Goal: Task Accomplishment & Management: Manage account settings

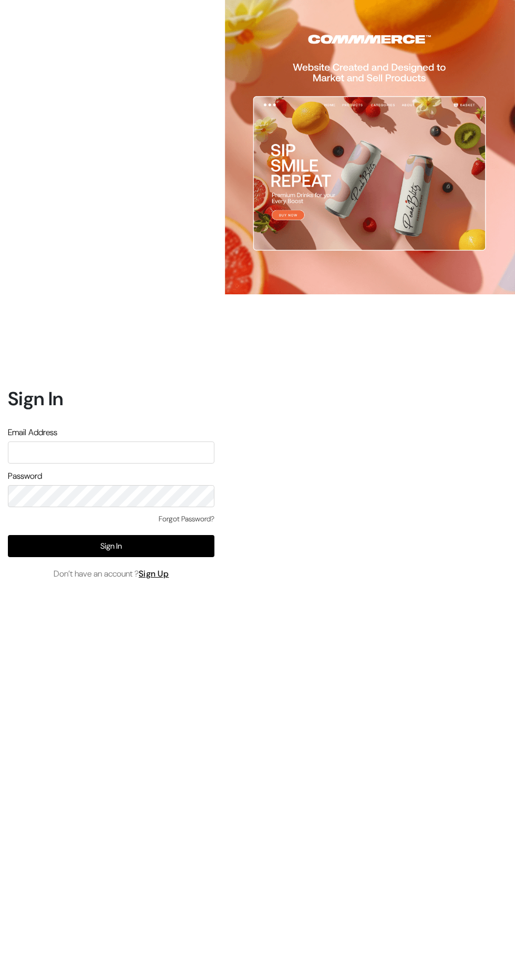
click at [57, 463] on input "text" at bounding box center [111, 452] width 207 height 22
type input "[EMAIL_ADDRESS][DOMAIN_NAME]"
click at [189, 557] on button "Sign In" at bounding box center [111, 546] width 207 height 22
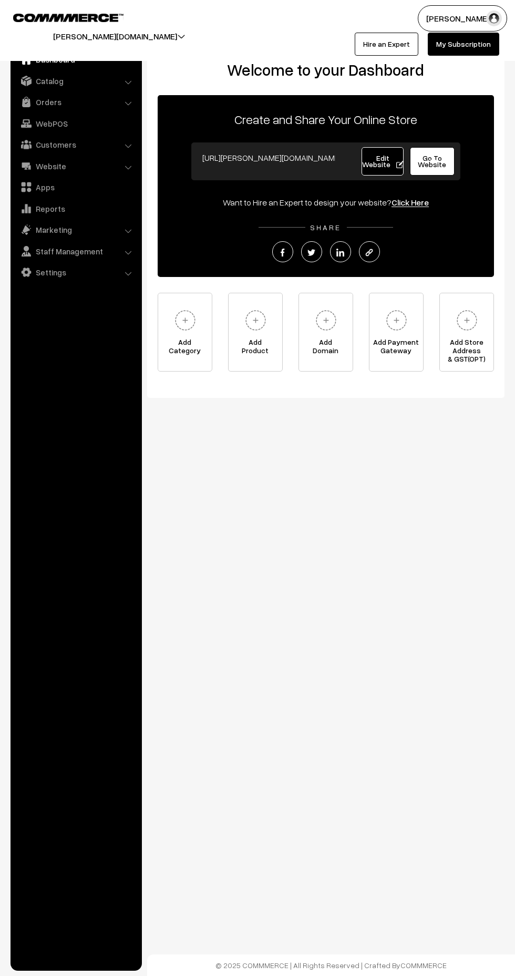
click at [49, 81] on link "Catalog" at bounding box center [75, 80] width 125 height 19
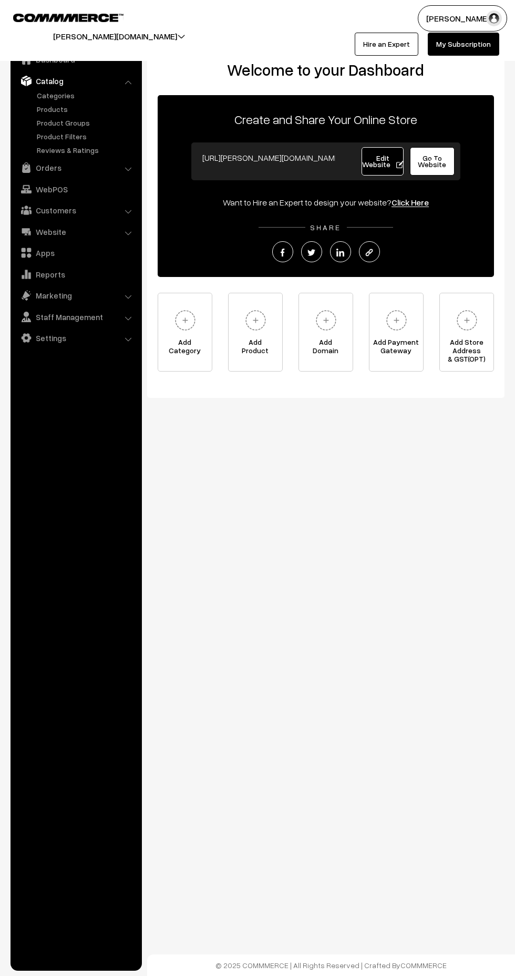
click at [46, 92] on link "Categories" at bounding box center [86, 95] width 104 height 11
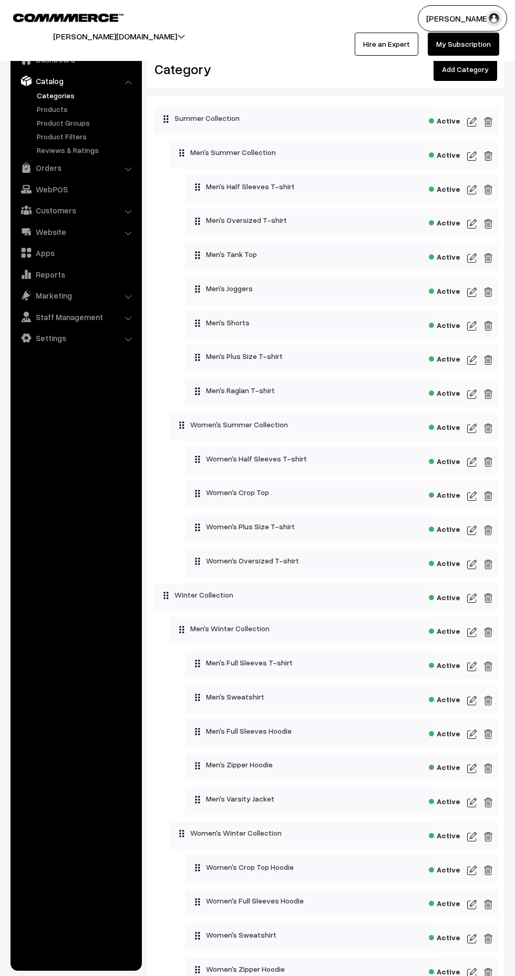
click at [472, 222] on img at bounding box center [471, 224] width 9 height 13
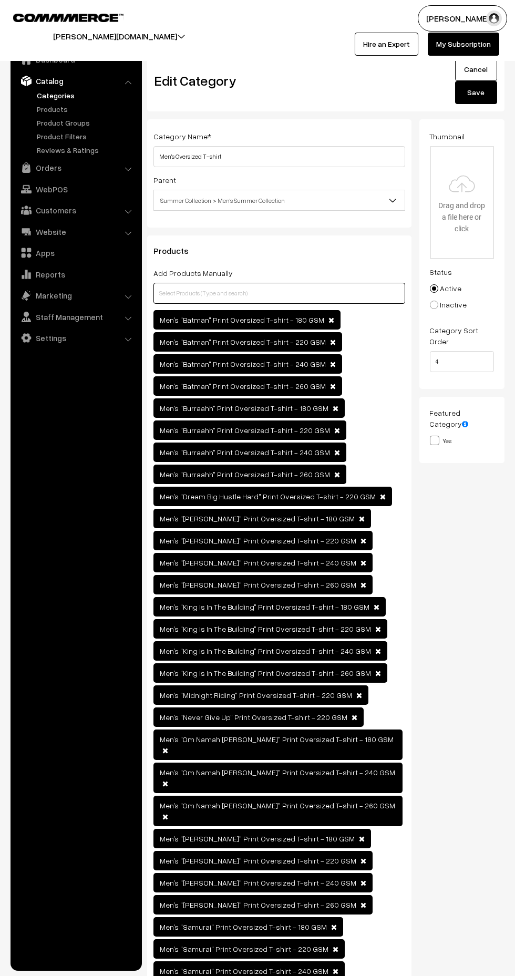
click at [295, 293] on input "text" at bounding box center [279, 293] width 252 height 21
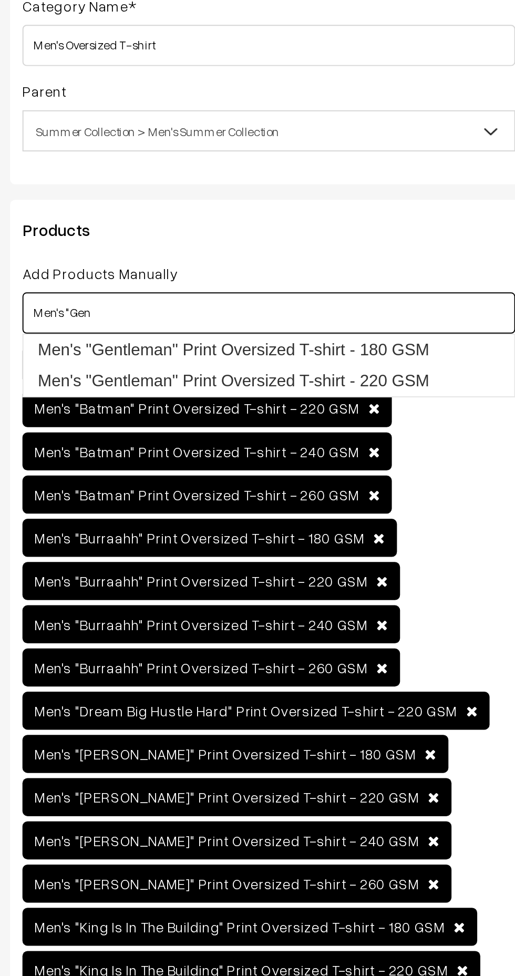
click at [369, 330] on link "Men's "Gentleman" Print Oversized T-shirt - 220 GSM" at bounding box center [274, 328] width 240 height 16
click at [364, 313] on link "Men's "Gentleman" Print Oversized T-shirt - 180 GSM" at bounding box center [274, 312] width 240 height 16
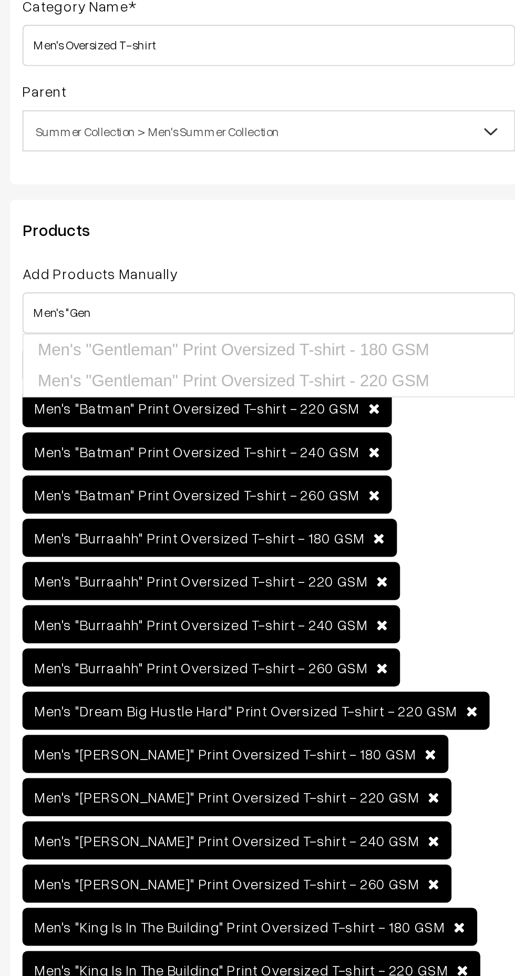
click at [376, 384] on div "Men's "Batman" Print Oversized T-shirt - 180 GSM Men's "Batman" Print Oversized…" at bounding box center [279, 724] width 252 height 828
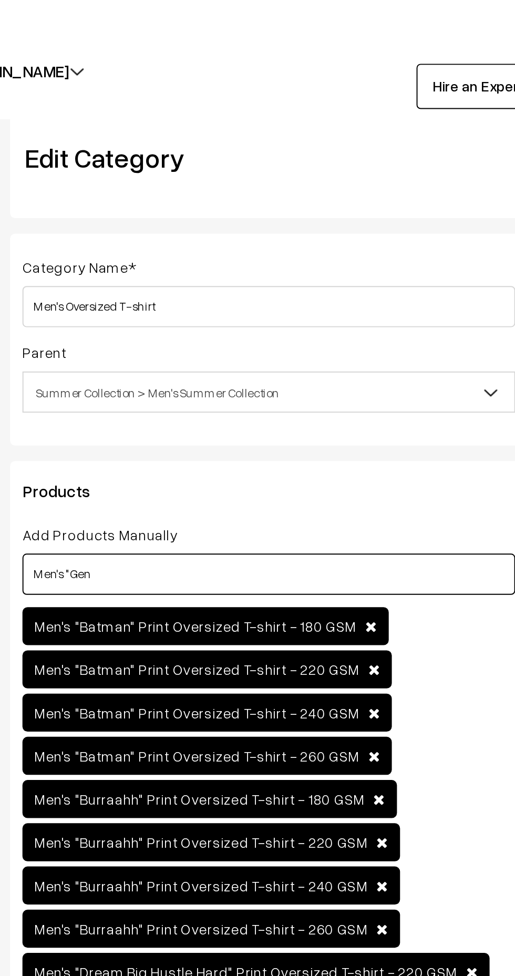
click at [335, 293] on input "Men's "Gen" at bounding box center [279, 293] width 252 height 21
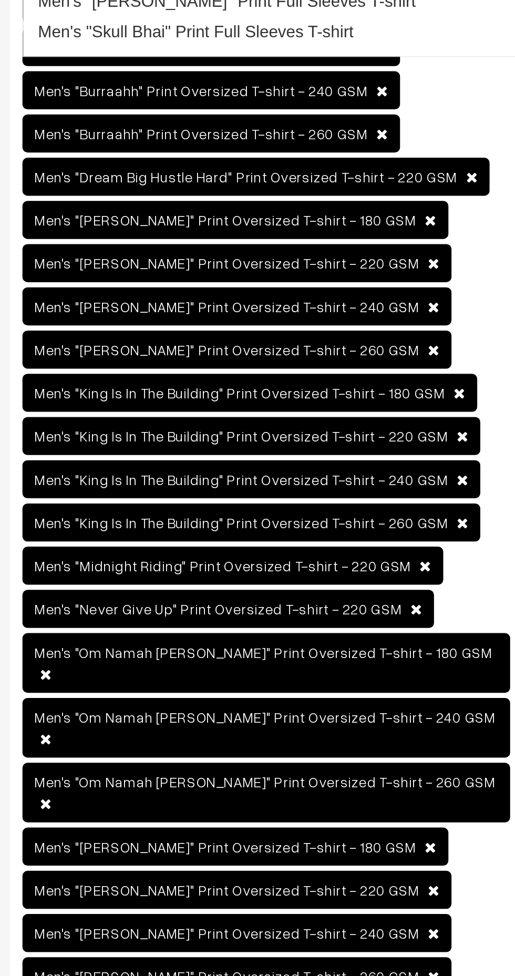
click at [356, 697] on span at bounding box center [359, 695] width 6 height 7
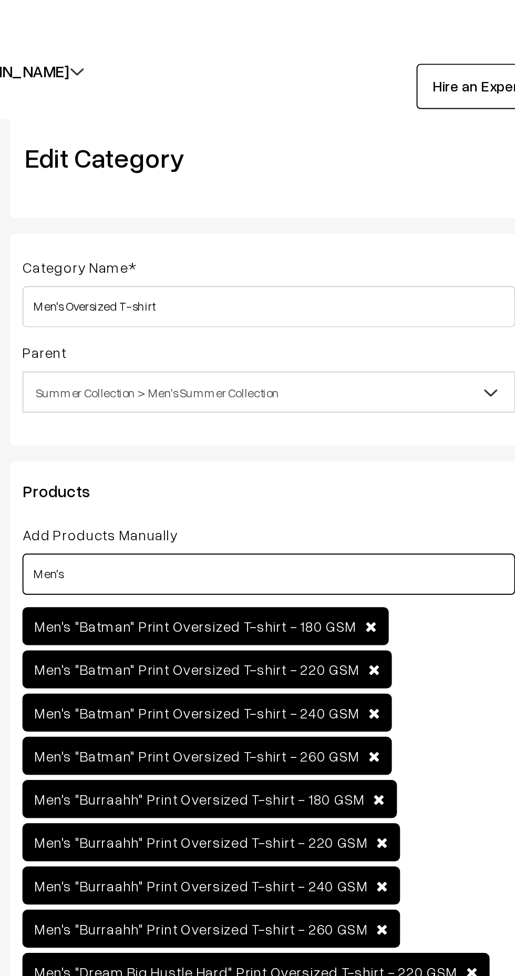
click at [342, 295] on input "Men's" at bounding box center [279, 293] width 252 height 21
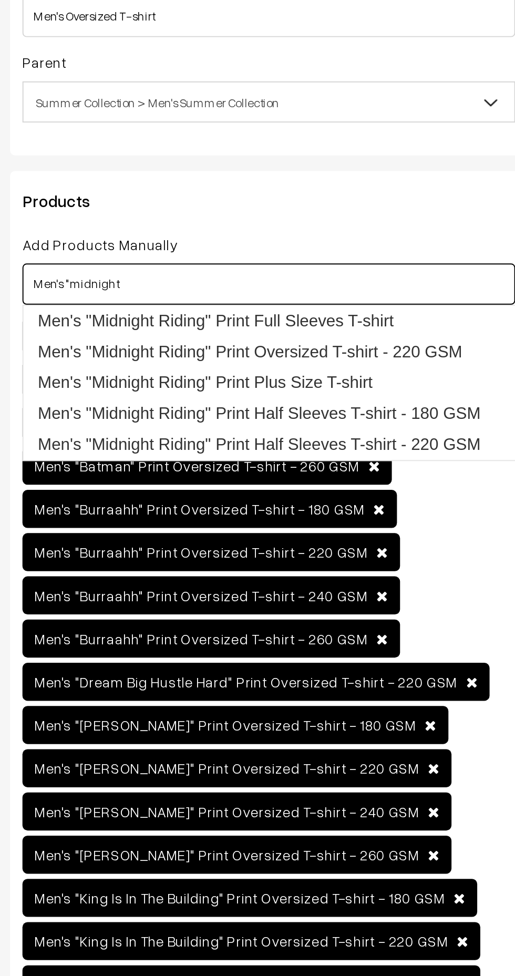
click at [375, 331] on link "Men's "Midnight Riding" Print Oversized T-shirt - 220 GSM" at bounding box center [277, 328] width 246 height 16
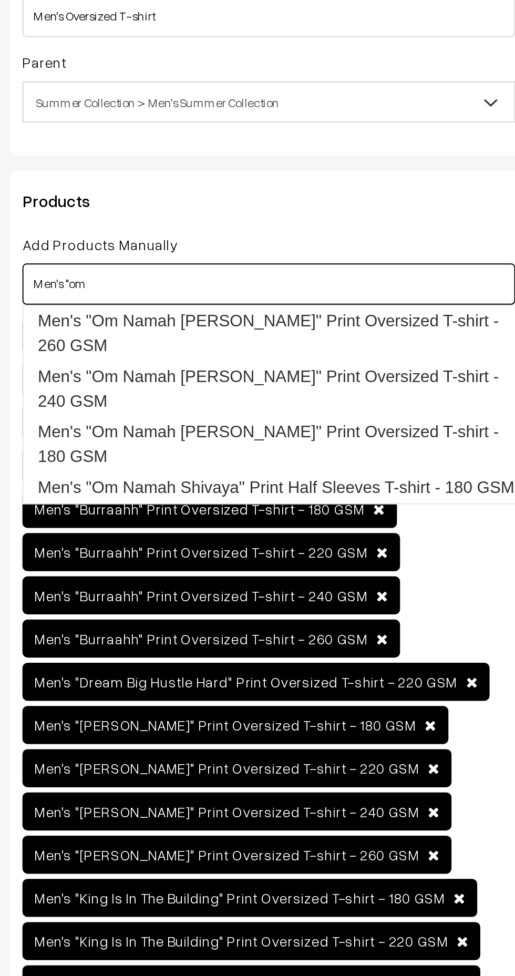
click at [368, 361] on link "Men's "Om Namah Shivaya" Print Oversized T-shirt - 180 GSM" at bounding box center [284, 375] width 260 height 28
click at [360, 361] on link "Men's "Om Namah Shivaya" Print Oversized T-shirt - 180 GSM" at bounding box center [284, 375] width 260 height 28
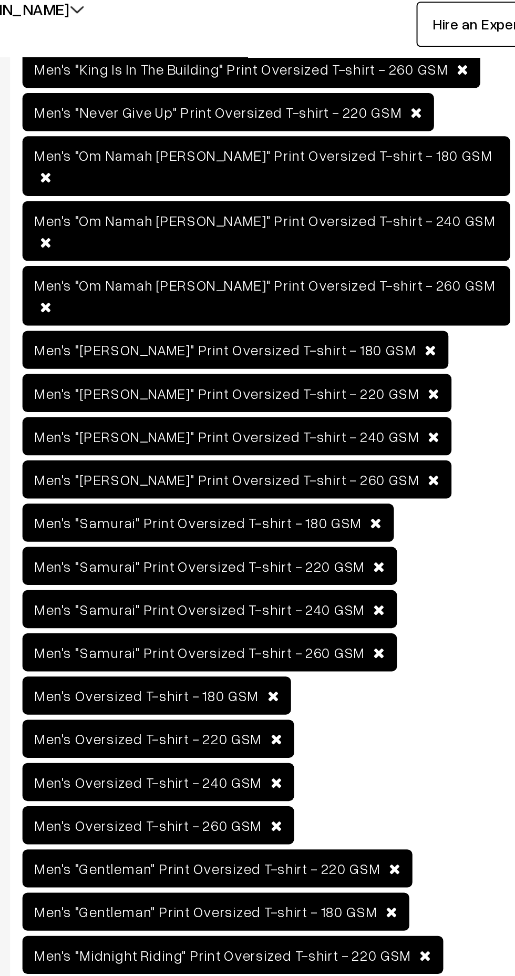
scroll to position [606, 0]
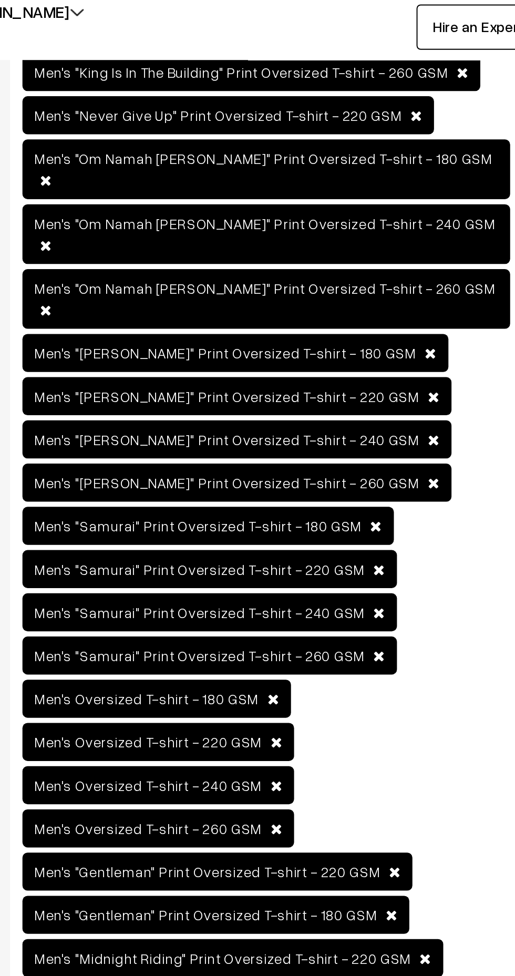
type input "Men's "om"
click at [357, 168] on span "Men's "Om Namah Shivaya" Print Oversized T-shirt - 260 GSM" at bounding box center [277, 183] width 249 height 30
click at [168, 185] on span at bounding box center [165, 188] width 6 height 7
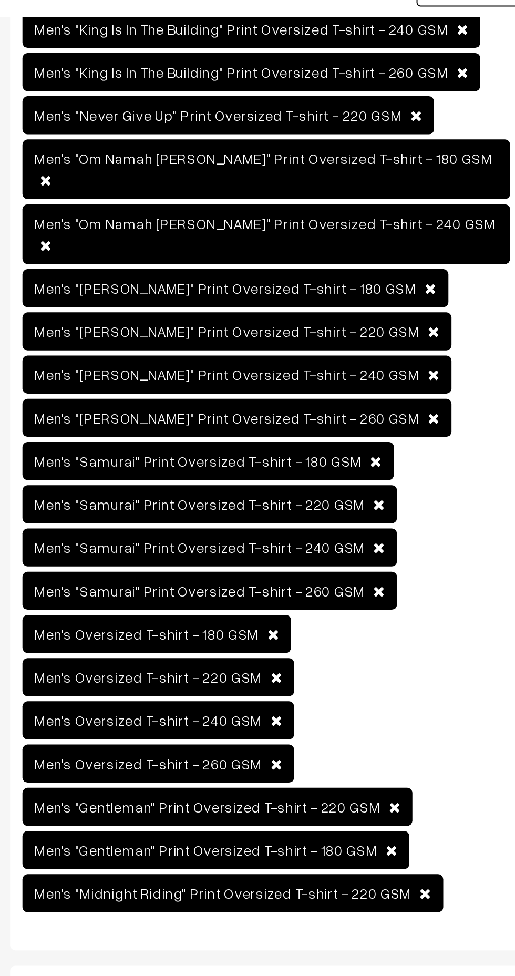
click at [168, 174] on span at bounding box center [165, 177] width 6 height 7
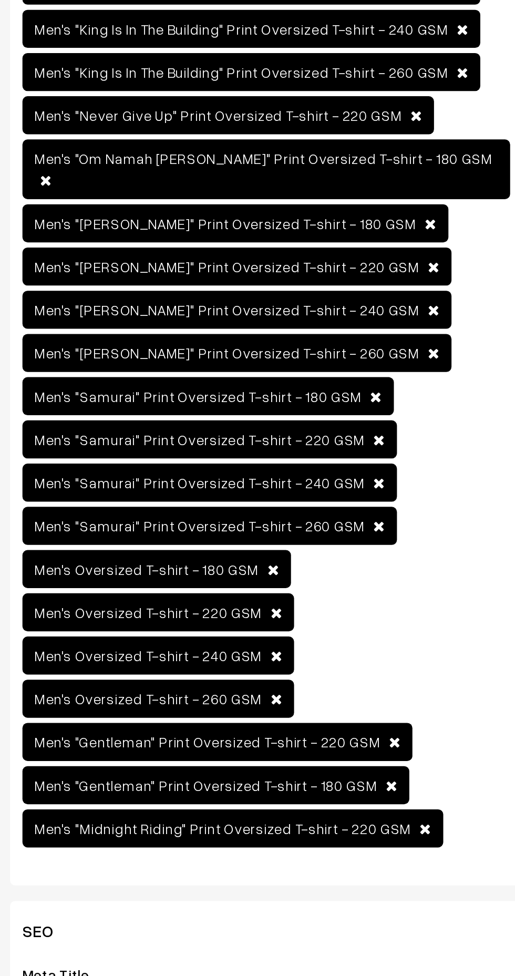
click at [354, 155] on span "Men's "Om Namah Shivaya" Print Oversized T-shirt - 180 GSM" at bounding box center [277, 161] width 249 height 30
click at [346, 155] on span "Men's "Om Namah Shivaya" Print Oversized T-shirt - 180 GSM" at bounding box center [277, 161] width 249 height 30
click at [358, 155] on span "Men's "Om Namah Shivaya" Print Oversized T-shirt - 180 GSM" at bounding box center [277, 161] width 249 height 30
click at [359, 159] on span "Men's "Om Namah Shivaya" Print Oversized T-shirt - 180 GSM" at bounding box center [277, 161] width 249 height 30
click at [168, 163] on span at bounding box center [165, 166] width 6 height 7
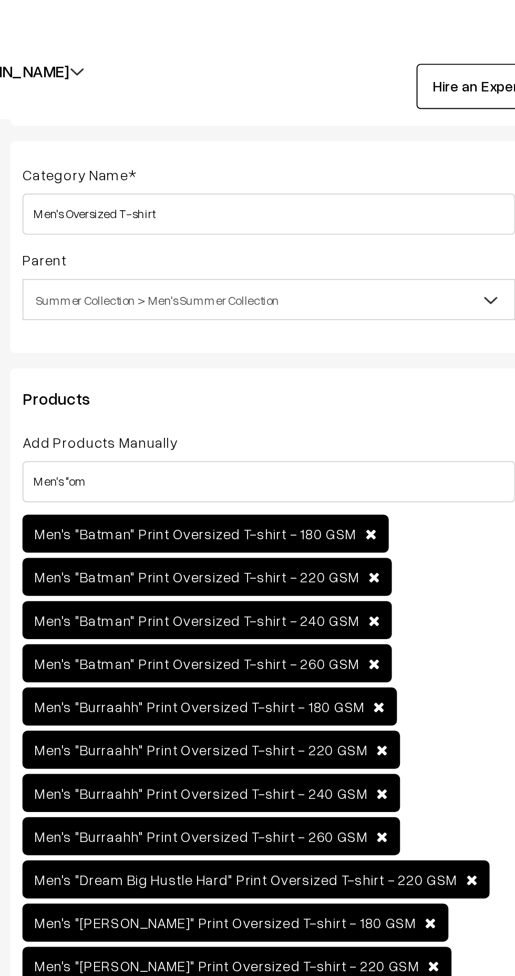
scroll to position [0, 0]
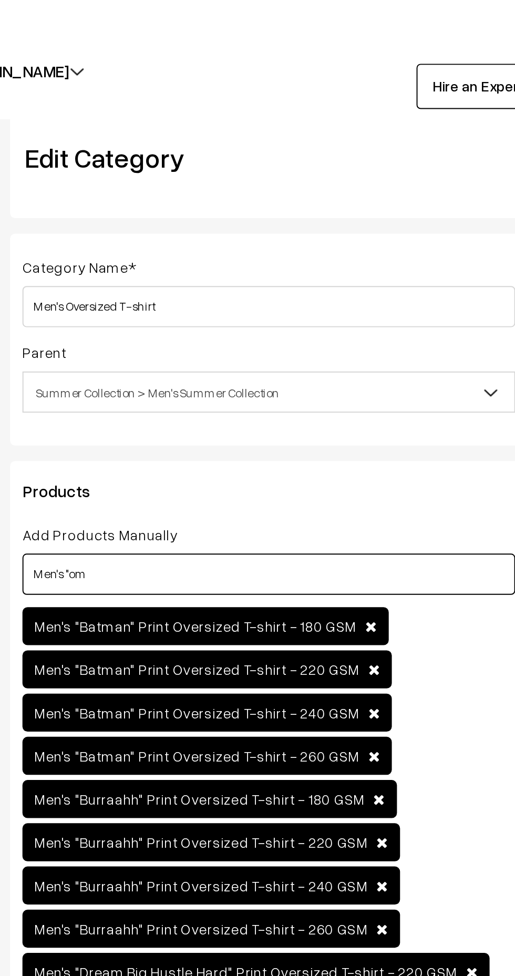
click at [295, 290] on input "Men's "om" at bounding box center [279, 293] width 252 height 21
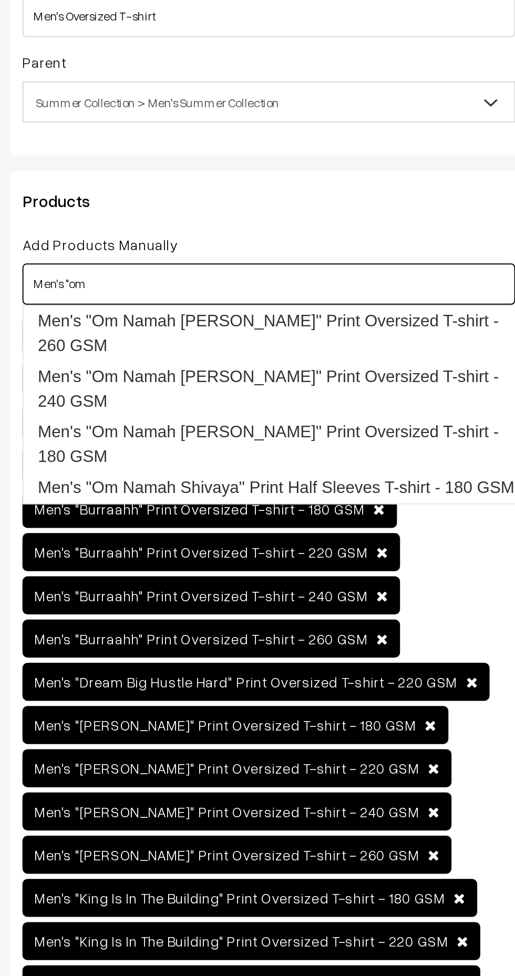
click at [384, 361] on link "Men's "Om Namah Shivaya" Print Oversized T-shirt - 180 GSM" at bounding box center [284, 375] width 260 height 28
click at [382, 333] on link "Men's "Om Namah Shivaya" Print Oversized T-shirt - 240 GSM" at bounding box center [284, 347] width 260 height 28
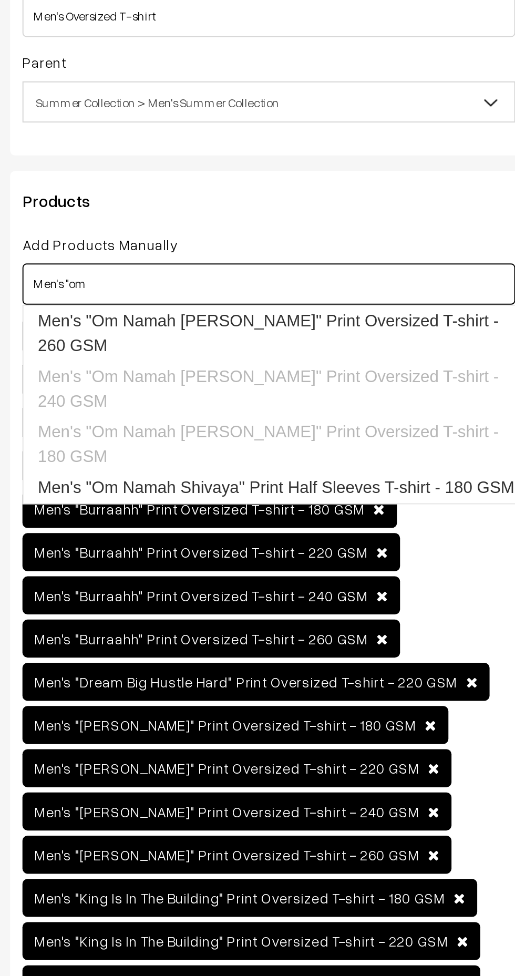
click at [380, 312] on link "Men's "Om Namah Shivaya" Print Oversized T-shirt - 260 GSM" at bounding box center [284, 318] width 260 height 28
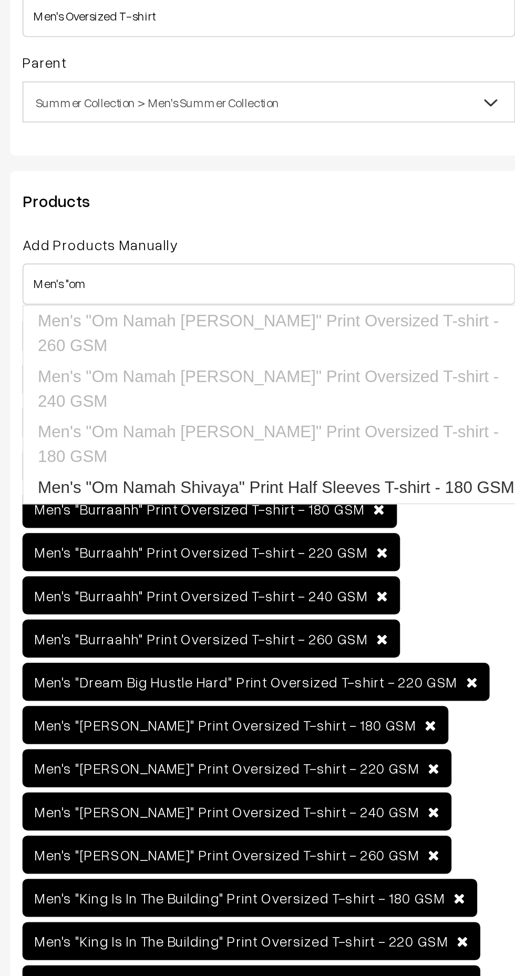
click at [369, 263] on div "Products Add Products Manually Men's "om Men's "Batman" Print Oversized T-shirt…" at bounding box center [279, 694] width 264 height 919
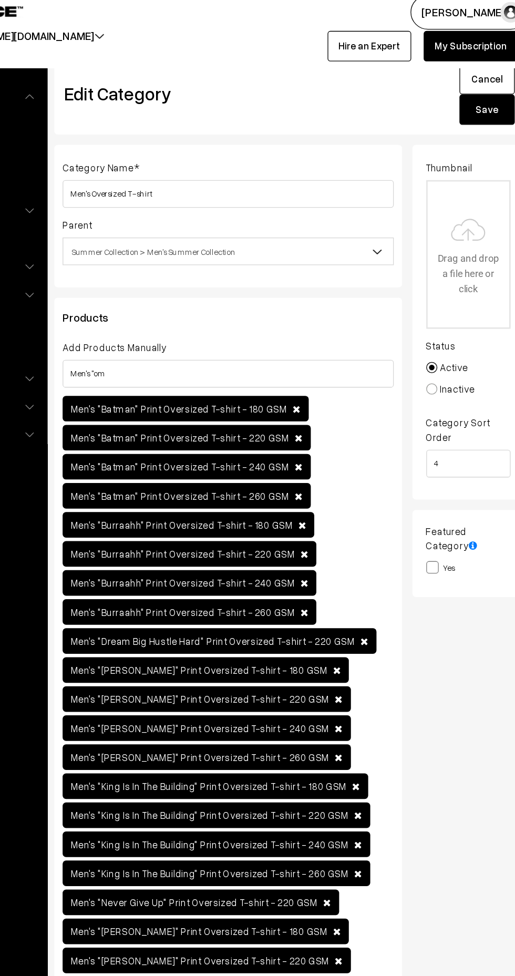
click at [473, 98] on button "Save" at bounding box center [476, 92] width 42 height 23
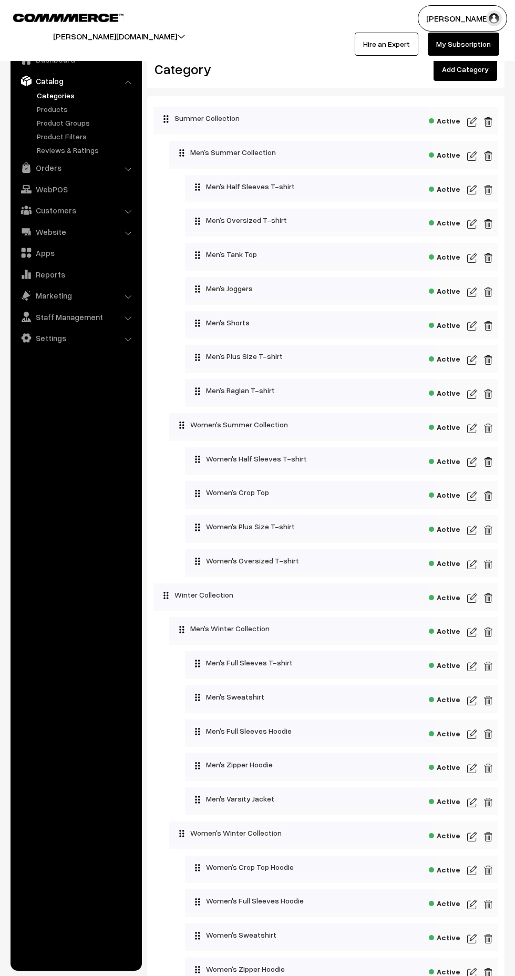
click at [472, 466] on img at bounding box center [471, 462] width 9 height 13
